Goal: Task Accomplishment & Management: Use online tool/utility

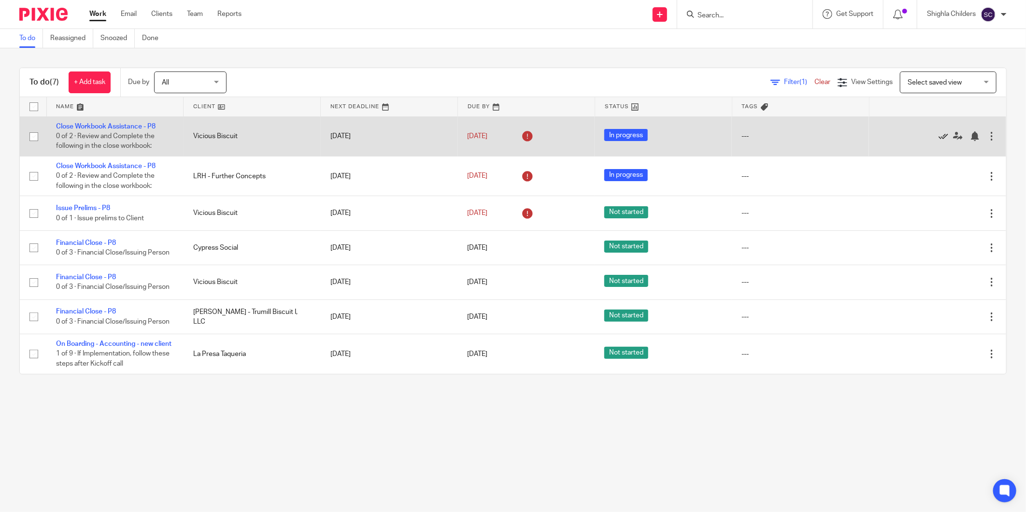
click at [938, 137] on icon at bounding box center [943, 136] width 10 height 10
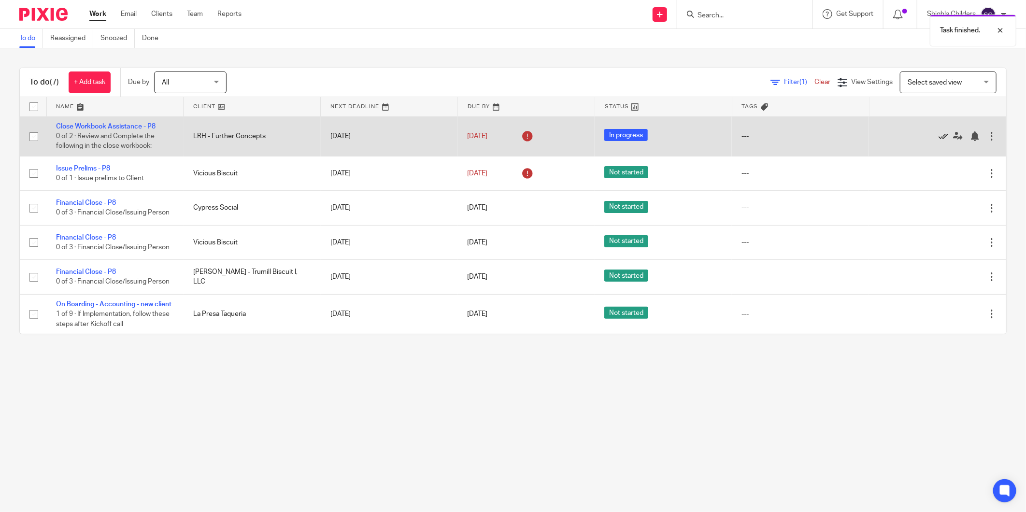
click at [938, 139] on icon at bounding box center [943, 136] width 10 height 10
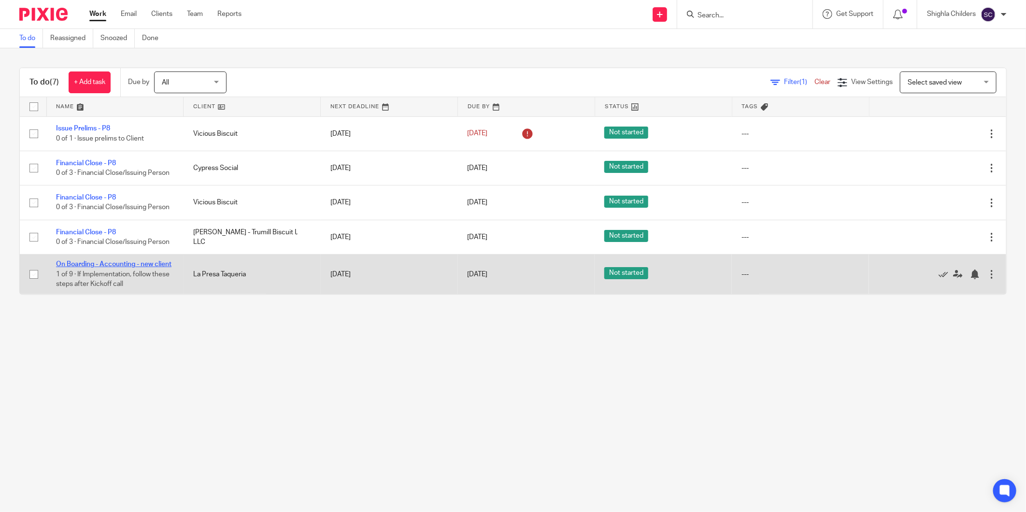
click at [103, 263] on link "On Boarding - Accounting - new client" at bounding box center [113, 264] width 115 height 7
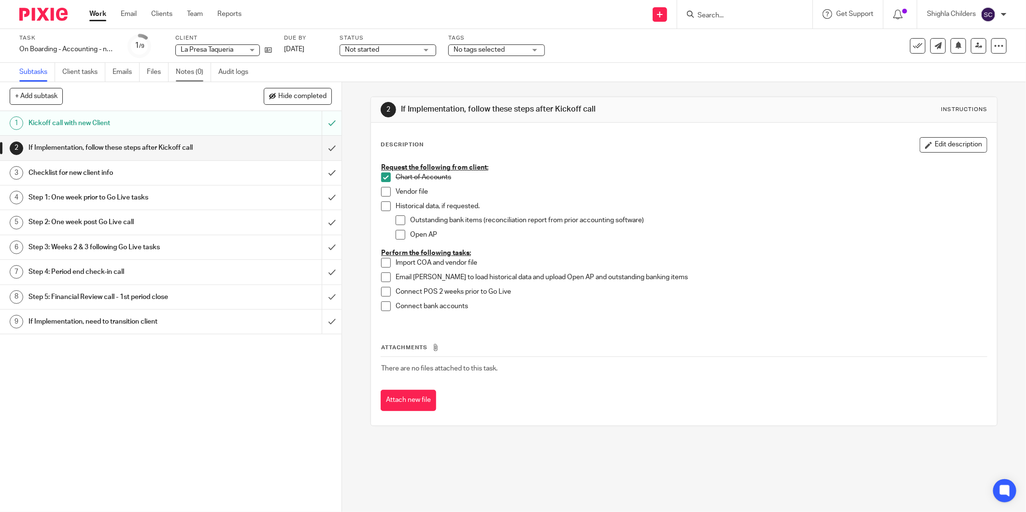
click at [182, 66] on link "Notes (0)" at bounding box center [193, 72] width 35 height 19
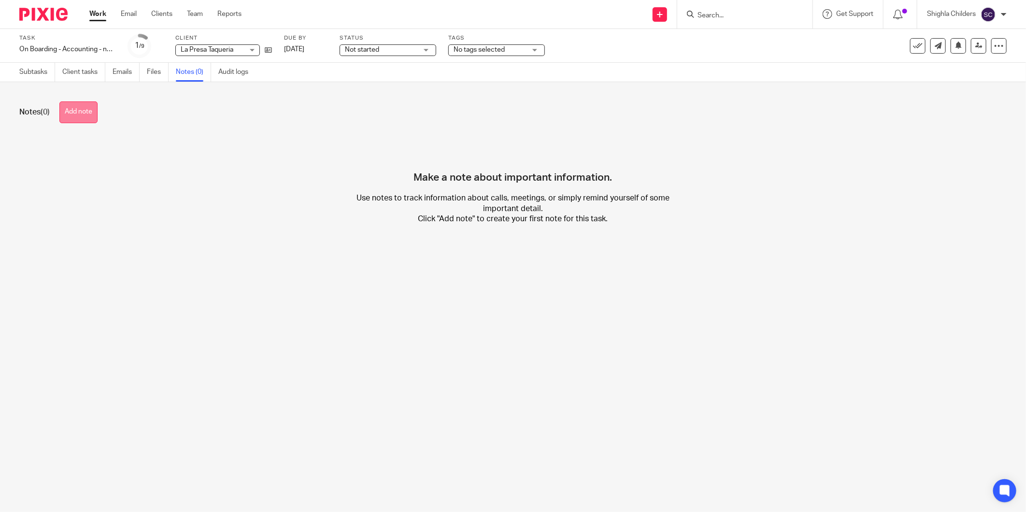
click at [98, 111] on button "Add note" at bounding box center [78, 112] width 38 height 22
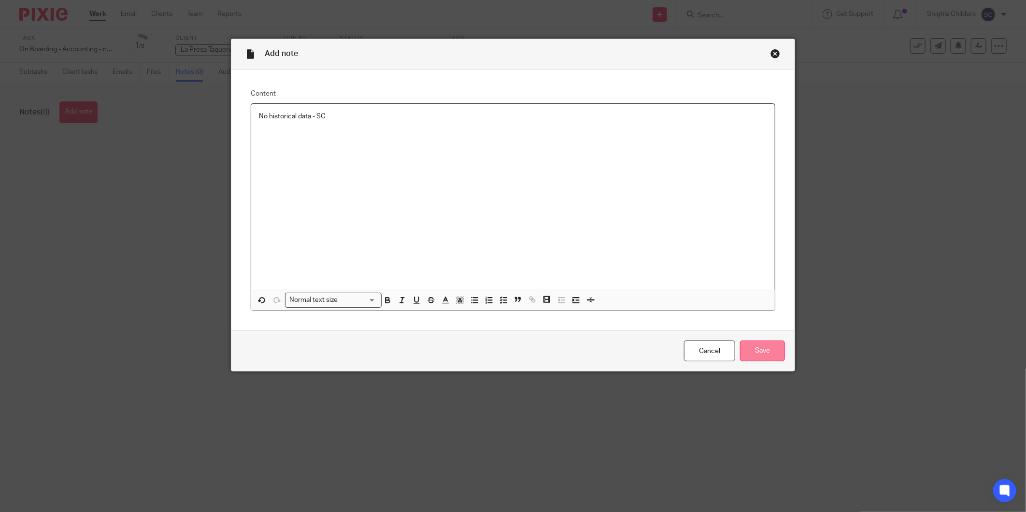
click at [745, 350] on input "Save" at bounding box center [762, 351] width 45 height 21
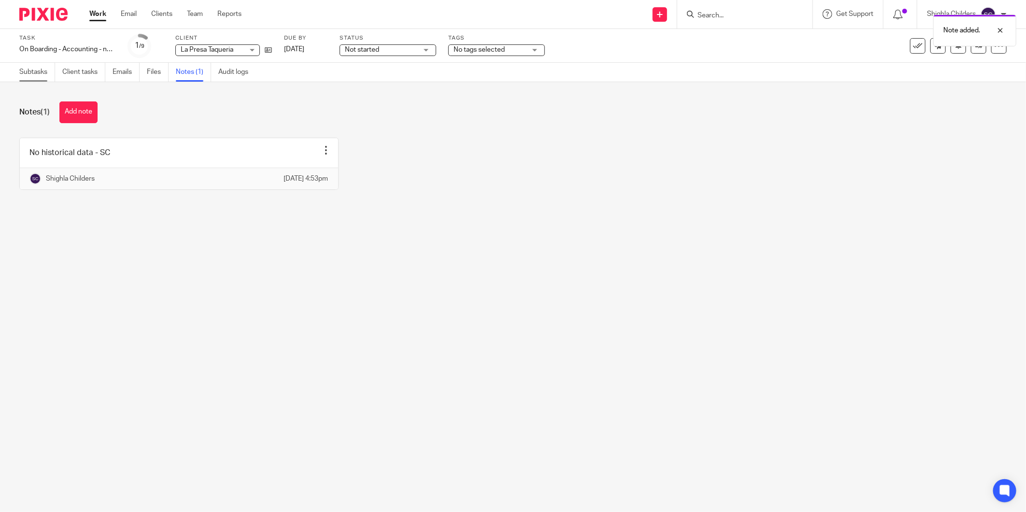
click at [41, 73] on link "Subtasks" at bounding box center [37, 72] width 36 height 19
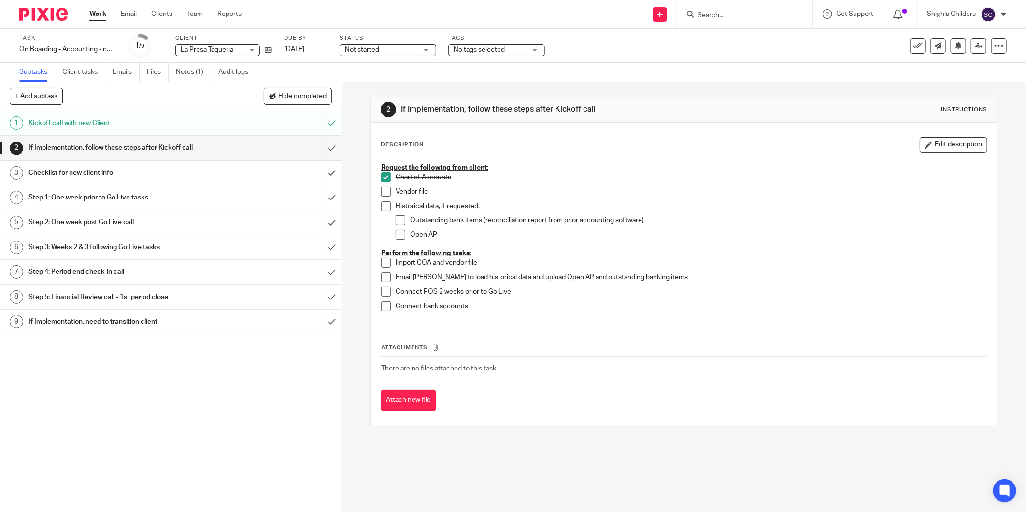
click at [382, 208] on span at bounding box center [386, 206] width 10 height 10
click at [398, 216] on span at bounding box center [401, 220] width 10 height 10
click at [397, 235] on span at bounding box center [401, 235] width 10 height 10
click at [384, 279] on span at bounding box center [386, 277] width 10 height 10
click at [166, 170] on h1 "Checklist for new client info" at bounding box center [122, 173] width 189 height 14
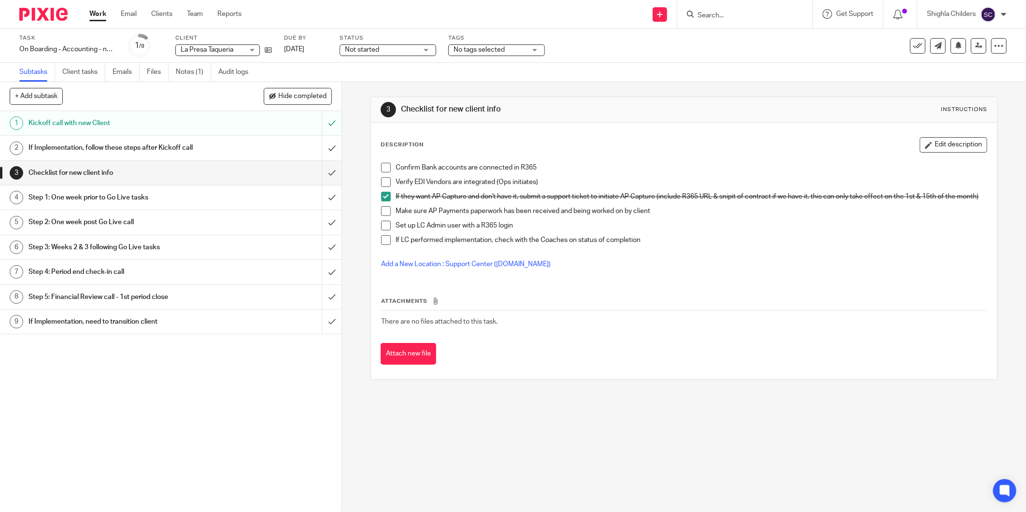
click at [495, 216] on p "Make sure AP Payments paperwork has been received and being worked on by client" at bounding box center [691, 211] width 591 height 10
click at [387, 230] on span at bounding box center [386, 226] width 10 height 10
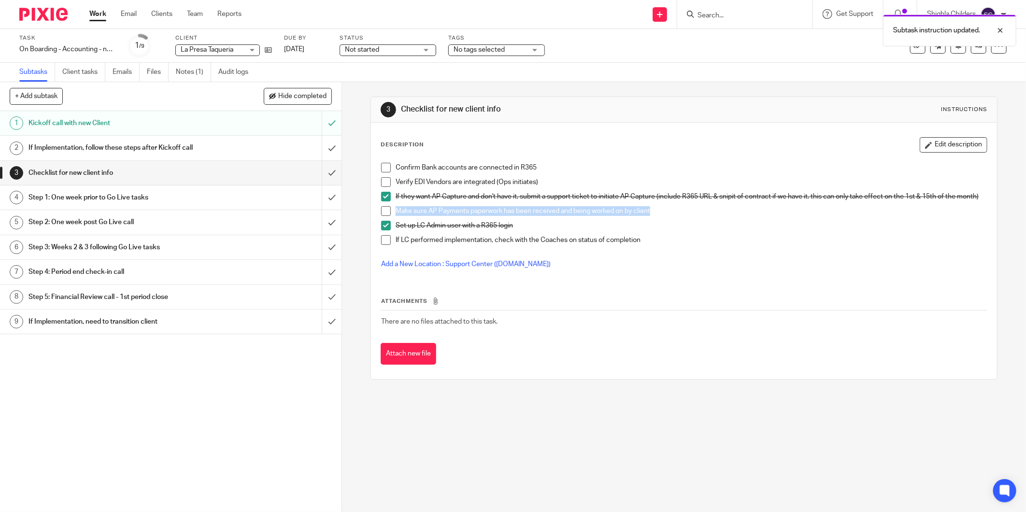
click at [150, 197] on h1 "Step 1: One week prior to Go Live tasks" at bounding box center [122, 197] width 189 height 14
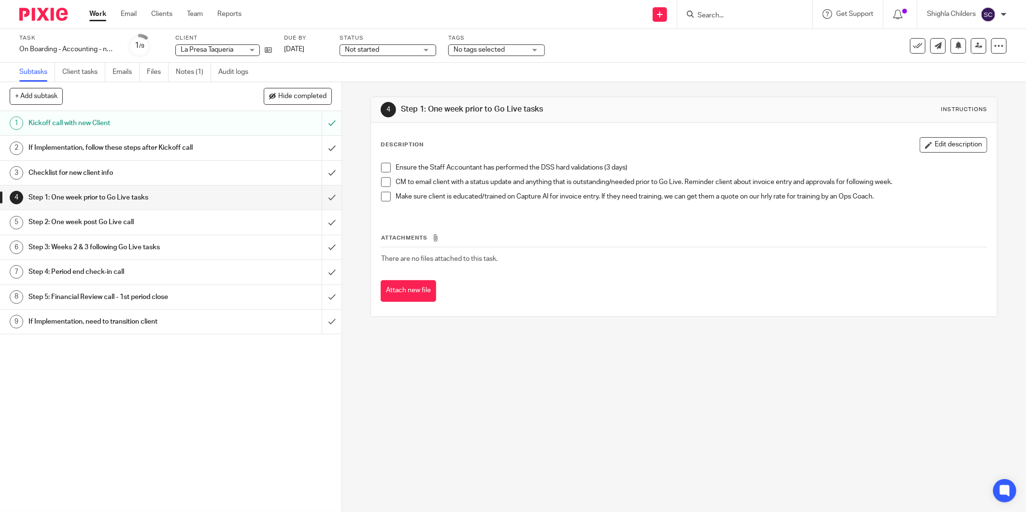
click at [148, 150] on h1 "If Implementation, follow these steps after Kickoff call" at bounding box center [122, 148] width 189 height 14
